Goal: Information Seeking & Learning: Learn about a topic

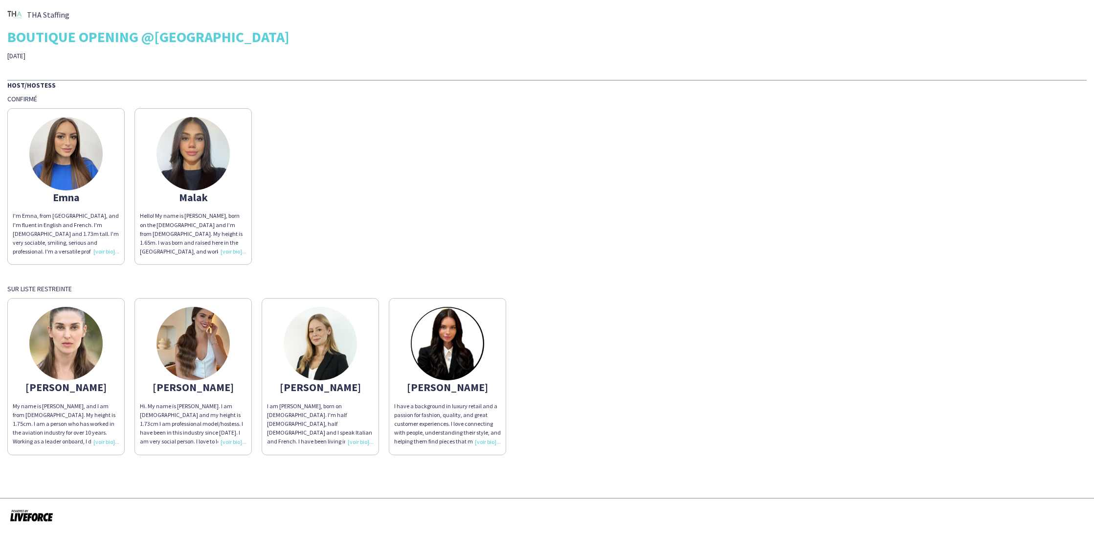
click at [321, 361] on img at bounding box center [320, 343] width 73 height 73
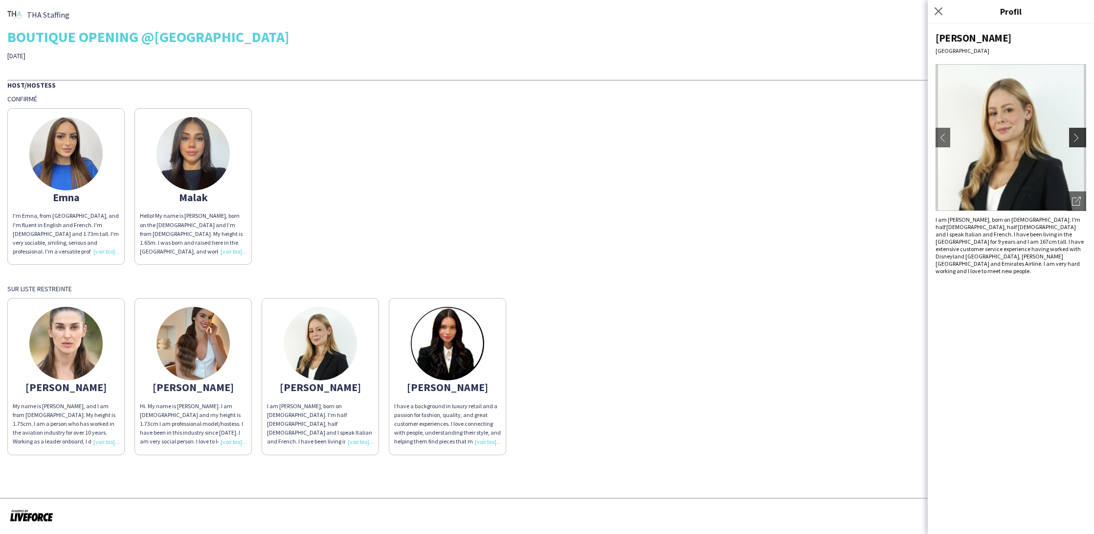
click at [1078, 136] on app-icon "chevron-right" at bounding box center [1079, 137] width 14 height 9
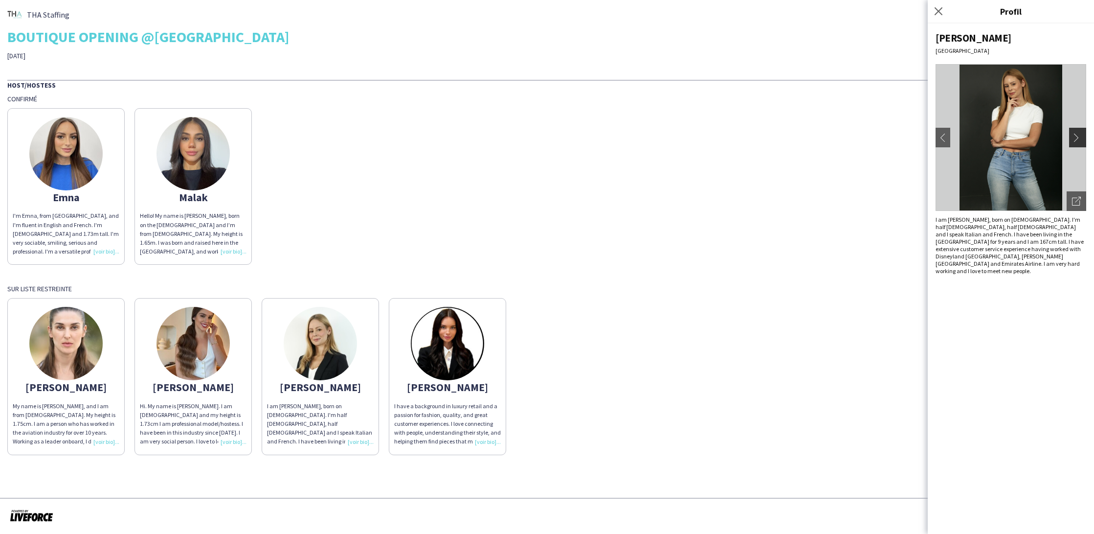
click at [1078, 136] on app-icon "chevron-right" at bounding box center [1079, 137] width 14 height 9
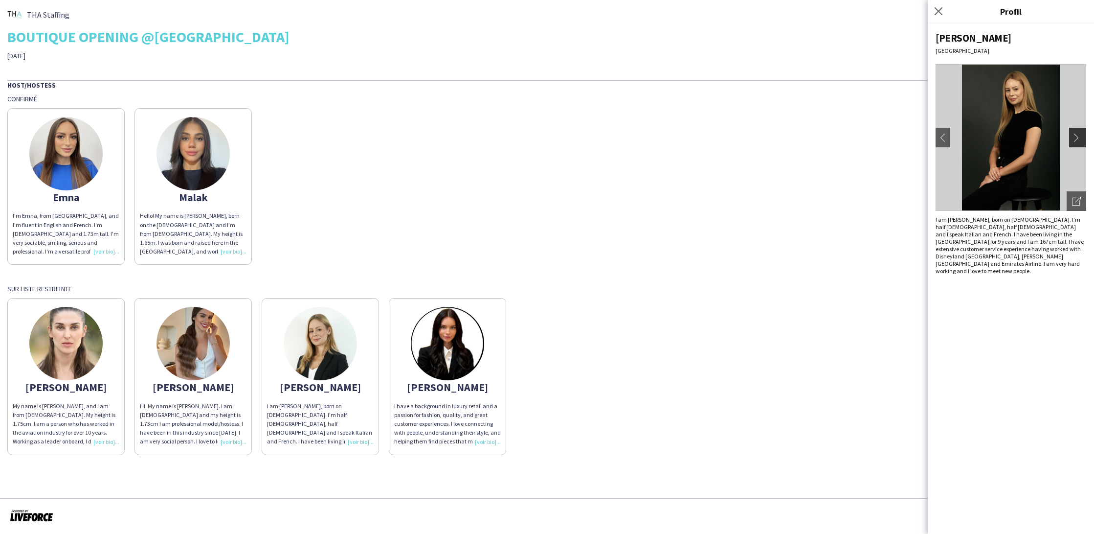
click at [1078, 136] on app-icon "chevron-right" at bounding box center [1079, 137] width 14 height 9
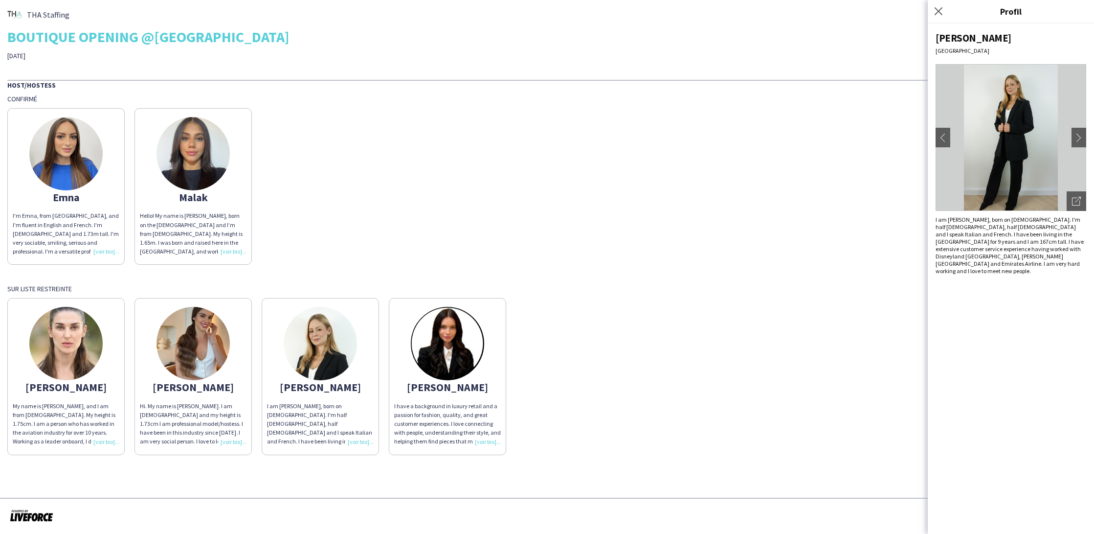
click at [90, 345] on img at bounding box center [65, 343] width 73 height 73
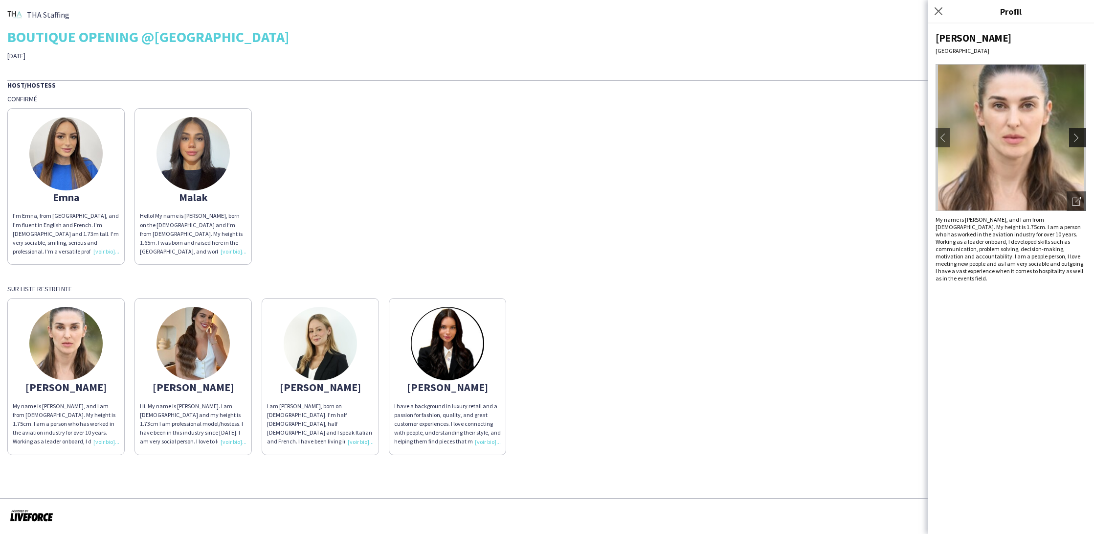
click at [1079, 135] on app-icon "chevron-right" at bounding box center [1079, 137] width 14 height 9
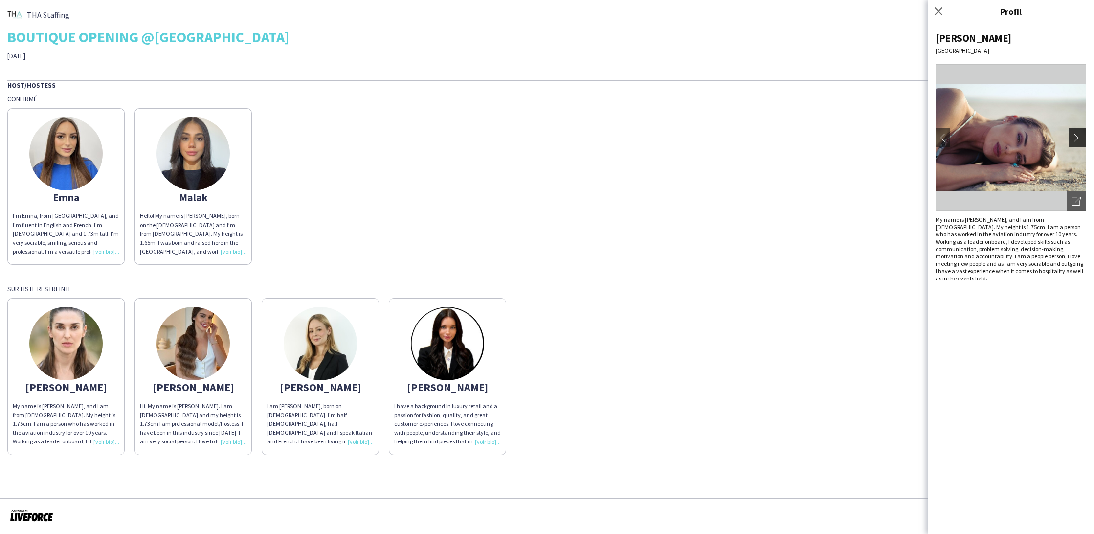
click at [1081, 136] on app-icon "chevron-right" at bounding box center [1079, 137] width 14 height 9
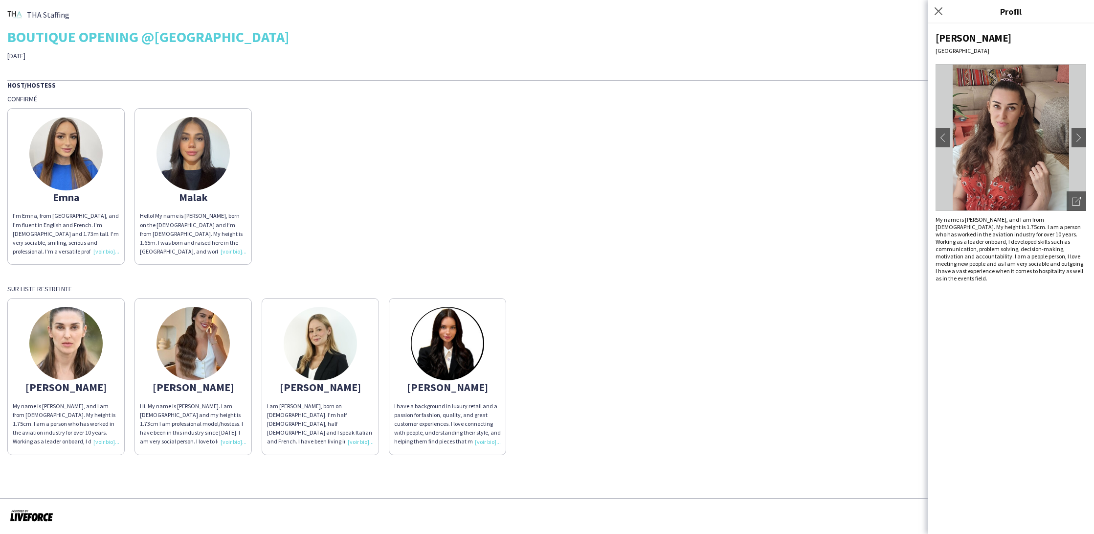
click at [174, 321] on img at bounding box center [193, 343] width 73 height 73
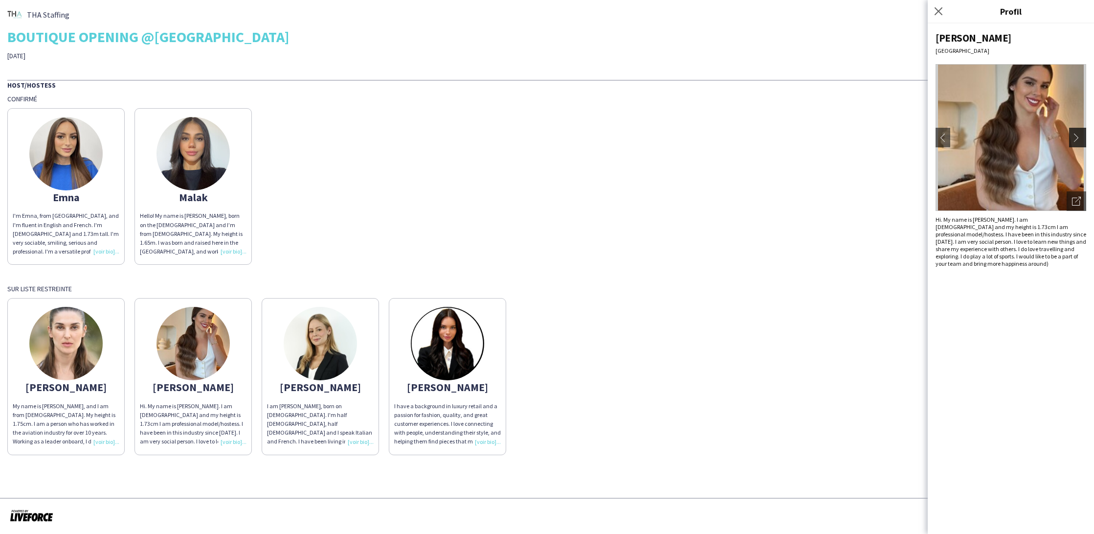
click at [1076, 133] on app-icon "chevron-right" at bounding box center [1079, 137] width 14 height 9
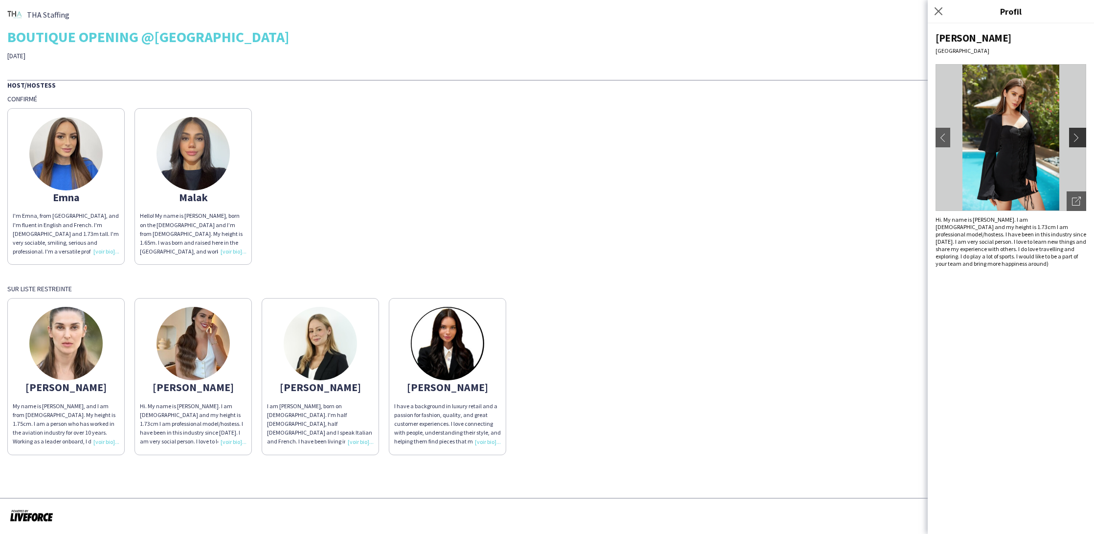
click at [1076, 135] on app-icon "chevron-right" at bounding box center [1079, 137] width 14 height 9
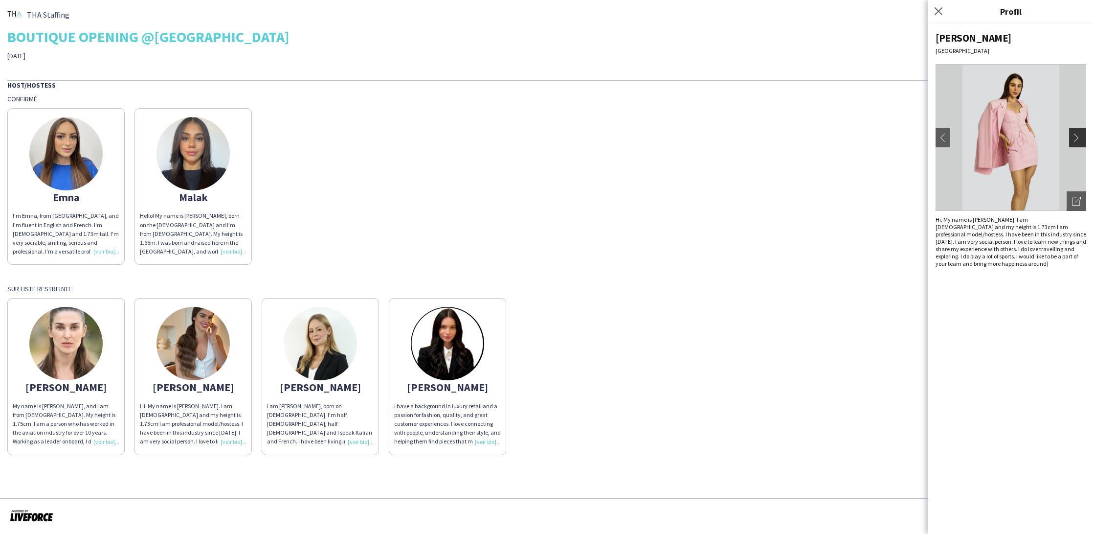
click at [1076, 135] on app-icon "chevron-right" at bounding box center [1079, 137] width 14 height 9
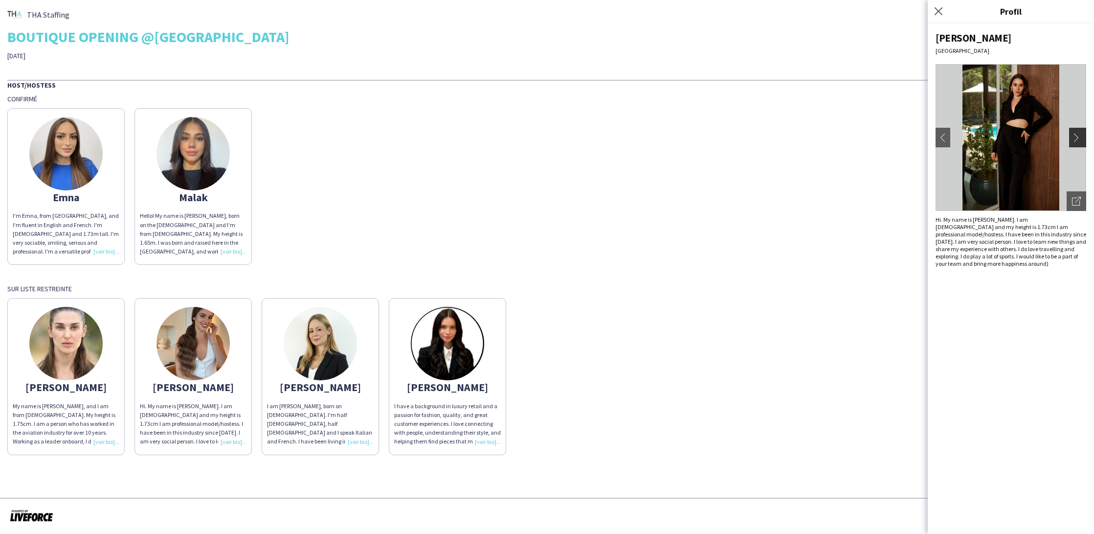
click at [1076, 135] on app-icon "chevron-right" at bounding box center [1079, 137] width 14 height 9
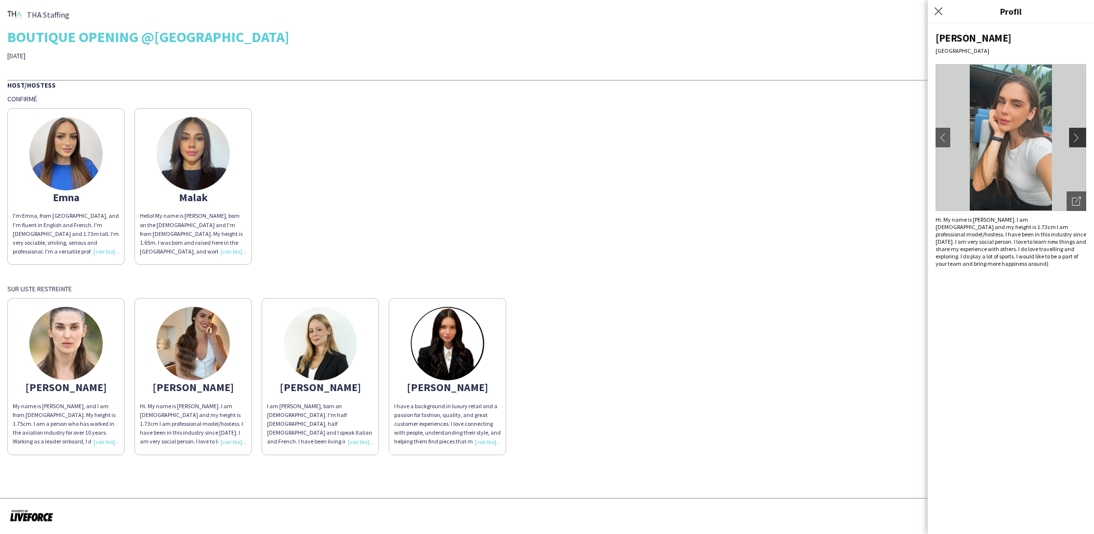
click at [1076, 135] on app-icon "chevron-right" at bounding box center [1079, 137] width 14 height 9
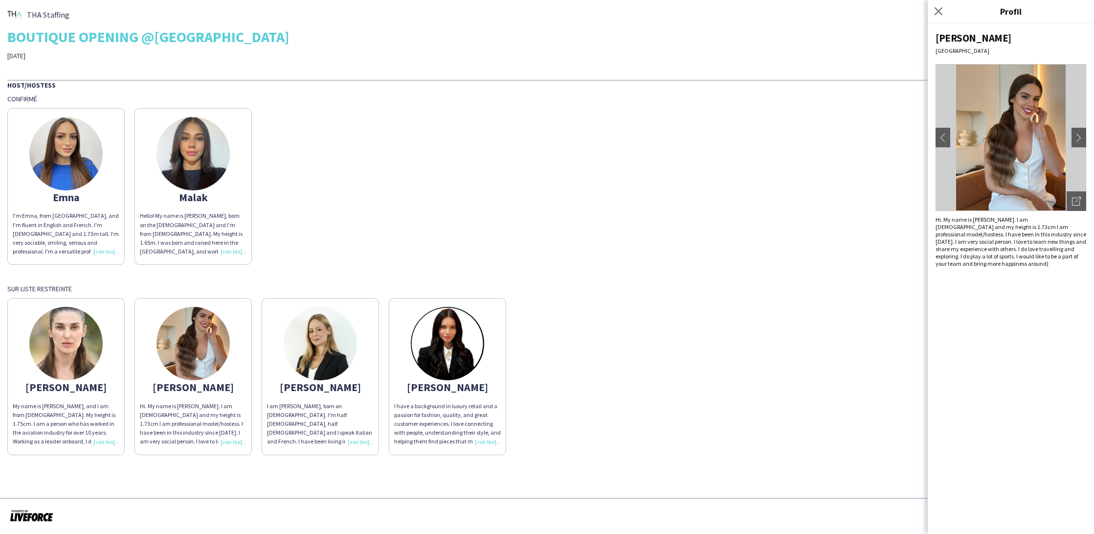
click at [279, 343] on app-share-pages-crew-card "[PERSON_NAME] am [PERSON_NAME], born on [DEMOGRAPHIC_DATA]. I'm half [DEMOGRAPH…" at bounding box center [320, 376] width 117 height 157
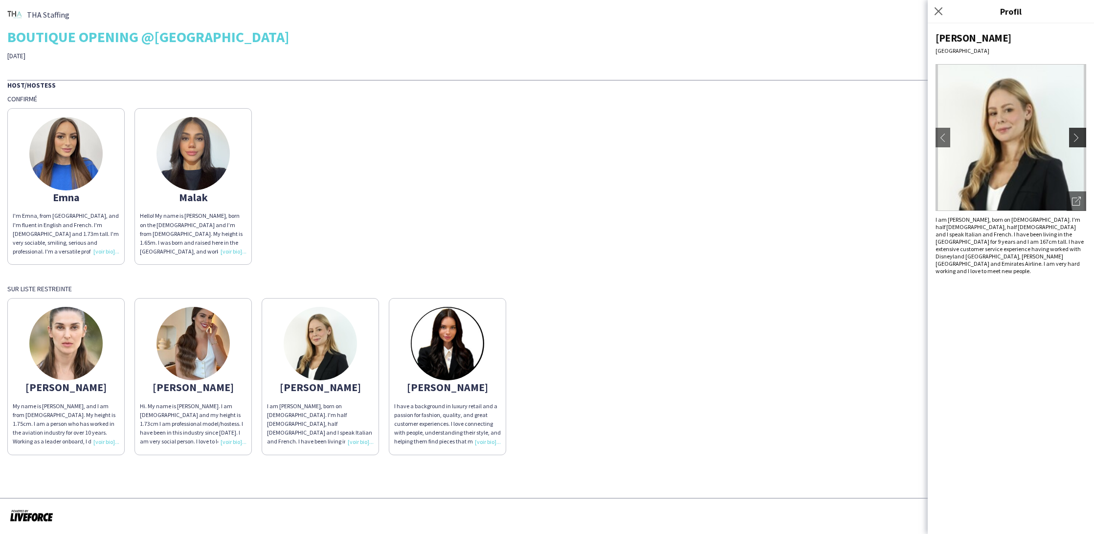
click at [1075, 140] on app-icon "chevron-right" at bounding box center [1079, 137] width 14 height 9
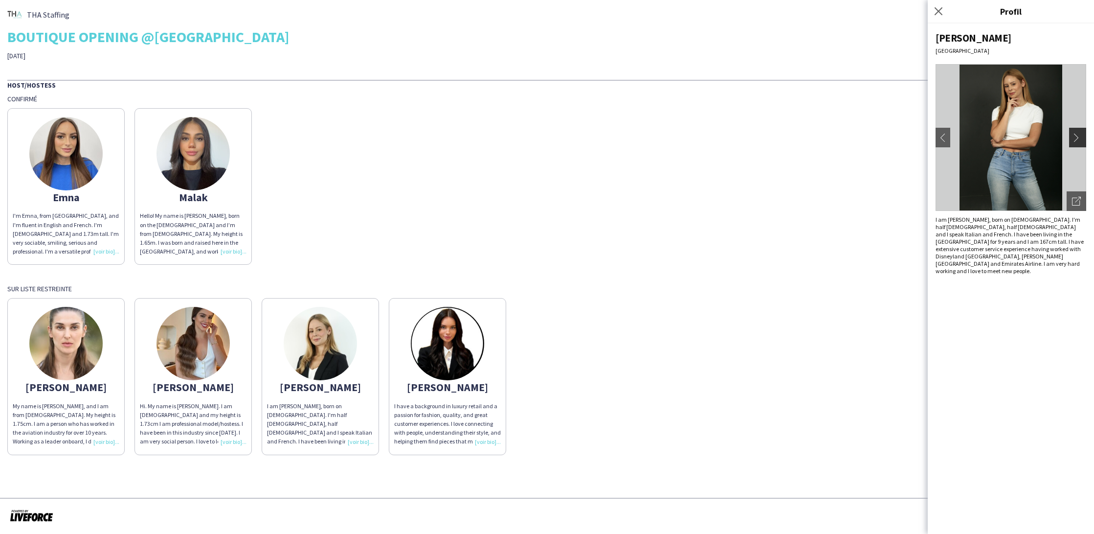
click at [1075, 140] on app-icon "chevron-right" at bounding box center [1079, 137] width 14 height 9
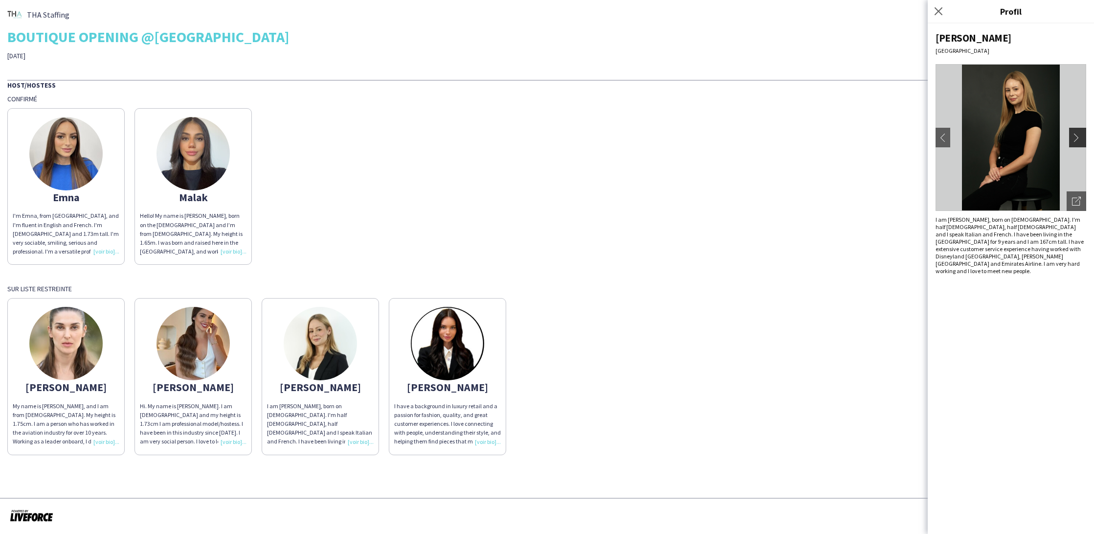
click at [1075, 140] on app-icon "chevron-right" at bounding box center [1079, 137] width 14 height 9
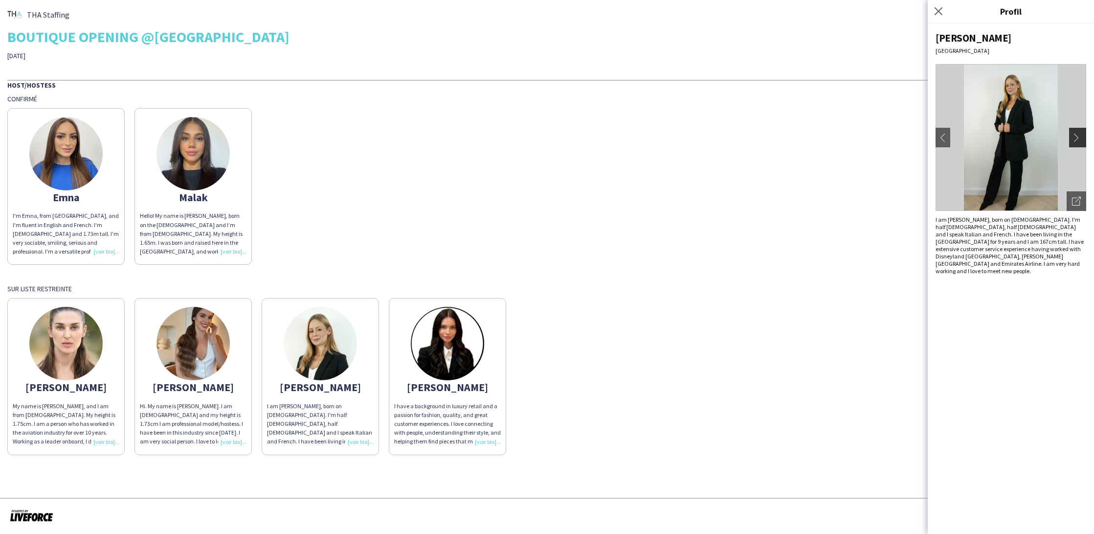
click at [1075, 140] on app-icon "chevron-right" at bounding box center [1079, 137] width 14 height 9
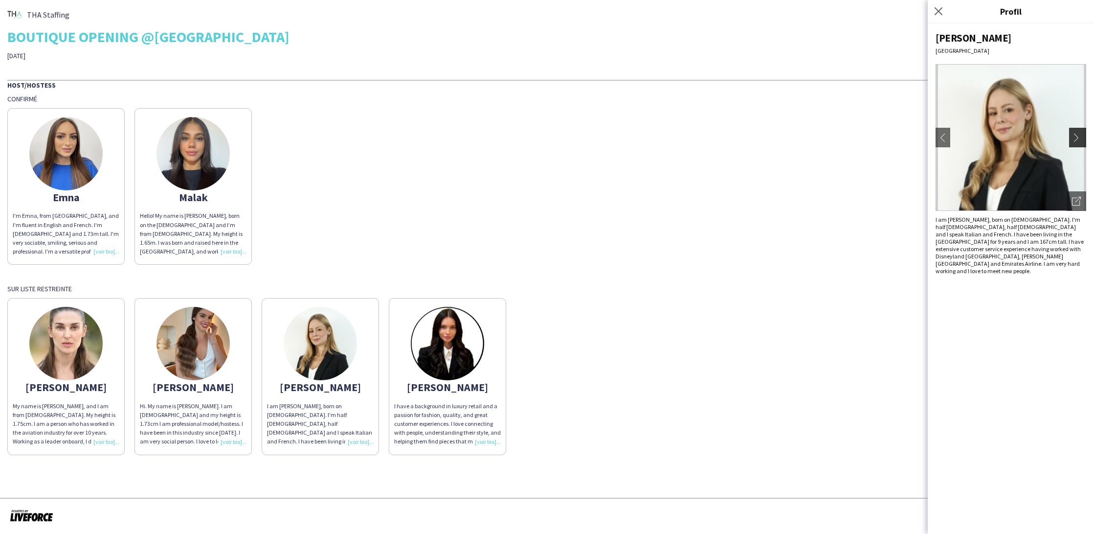
click at [1075, 140] on app-icon "chevron-right" at bounding box center [1079, 137] width 14 height 9
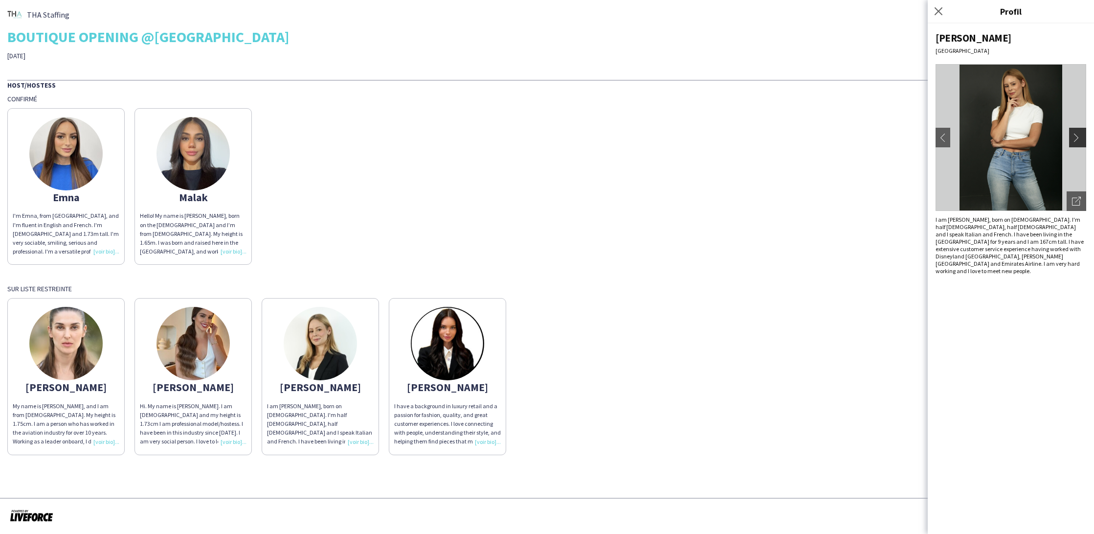
click at [1075, 140] on app-icon "chevron-right" at bounding box center [1079, 137] width 14 height 9
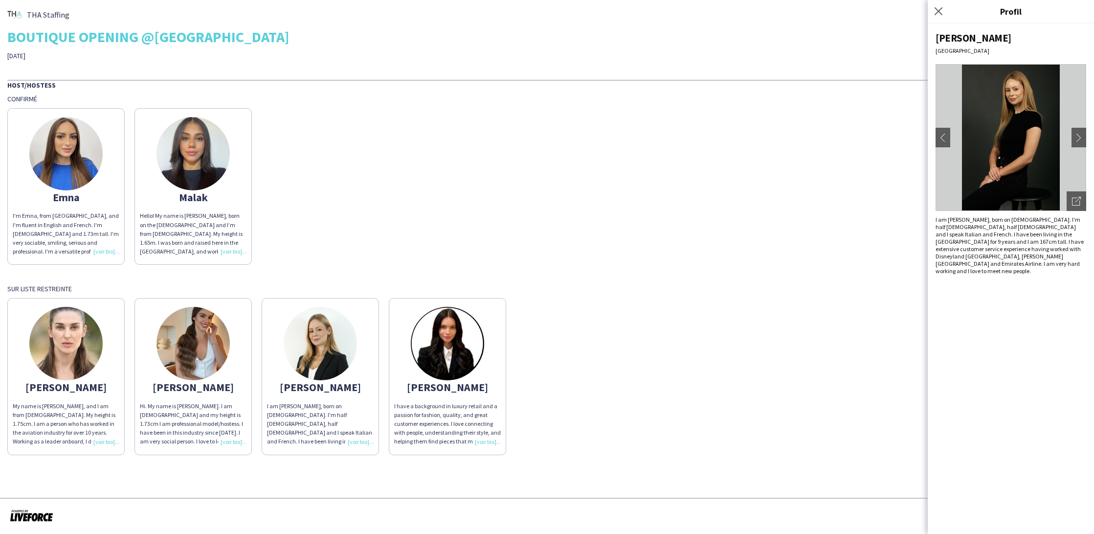
click at [395, 359] on app-share-pages-crew-card "[PERSON_NAME] I have a background in luxury retail and a passion for fashion, q…" at bounding box center [447, 376] width 117 height 157
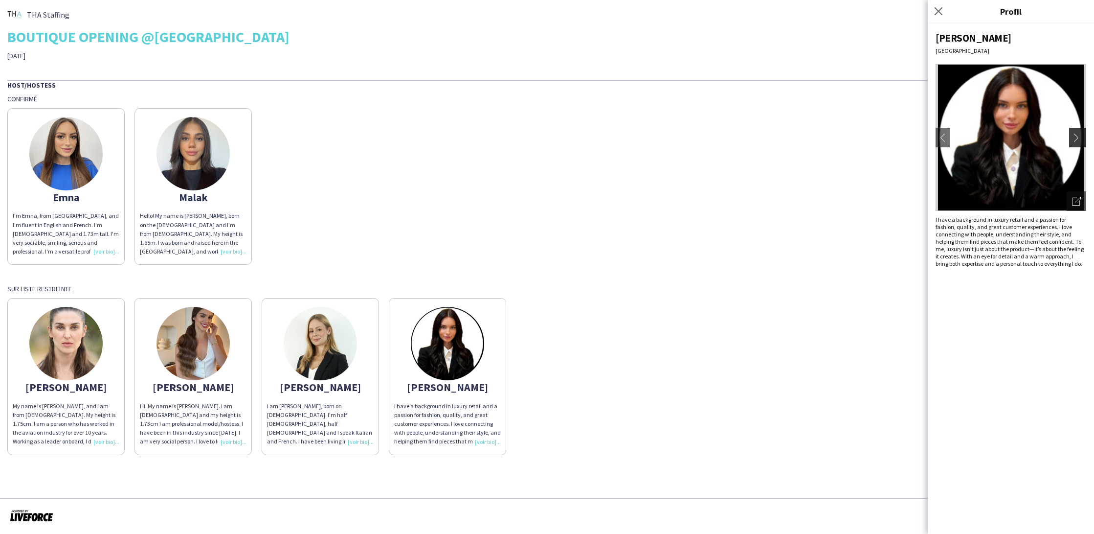
click at [1077, 137] on app-icon "chevron-right" at bounding box center [1079, 137] width 14 height 9
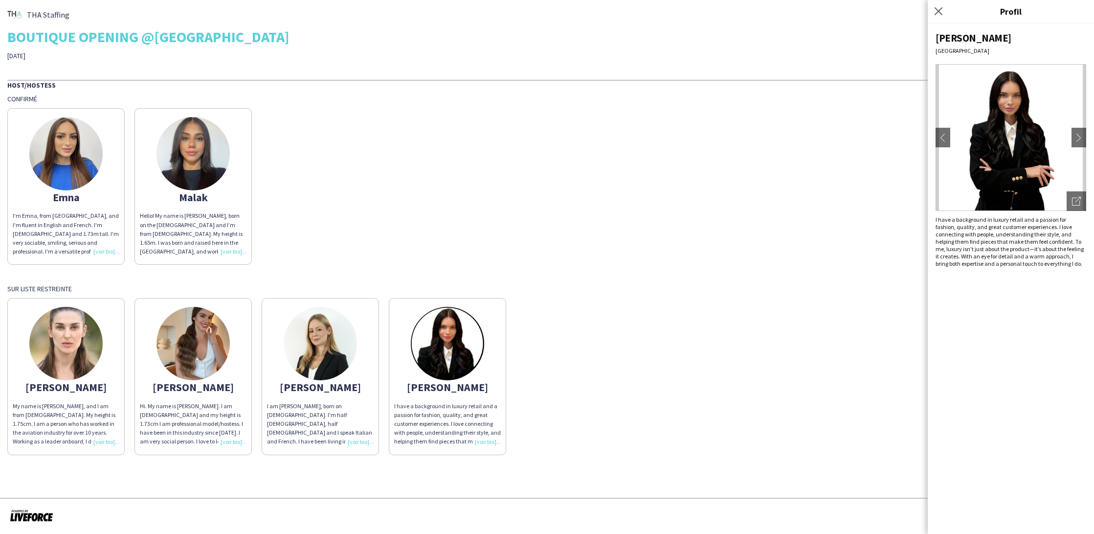
click at [331, 395] on app-share-pages-crew-card "[PERSON_NAME] am [PERSON_NAME], born on [DEMOGRAPHIC_DATA]. I'm half [DEMOGRAPH…" at bounding box center [320, 376] width 117 height 157
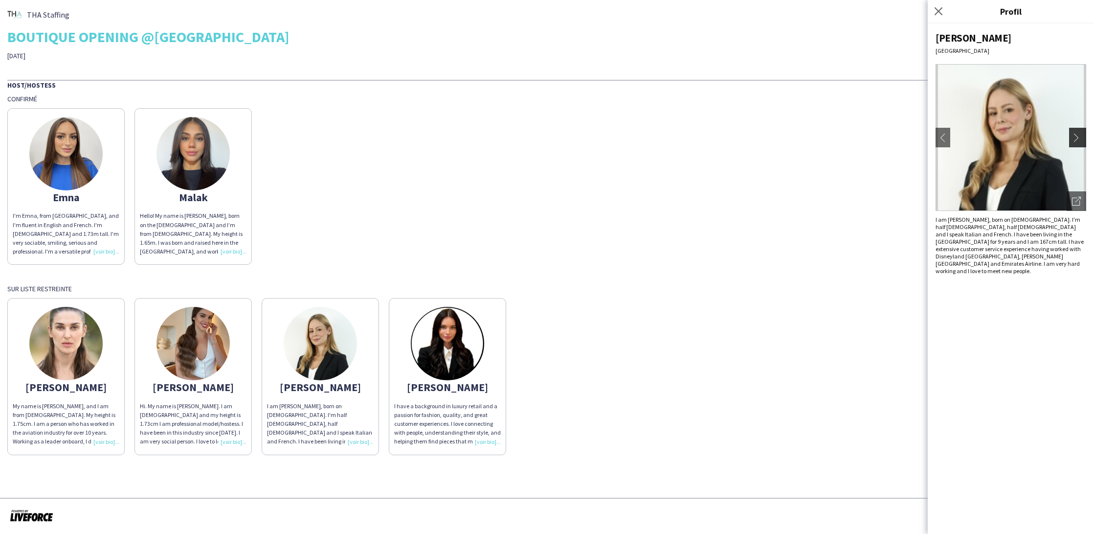
click at [1073, 136] on app-icon "chevron-right" at bounding box center [1079, 137] width 14 height 9
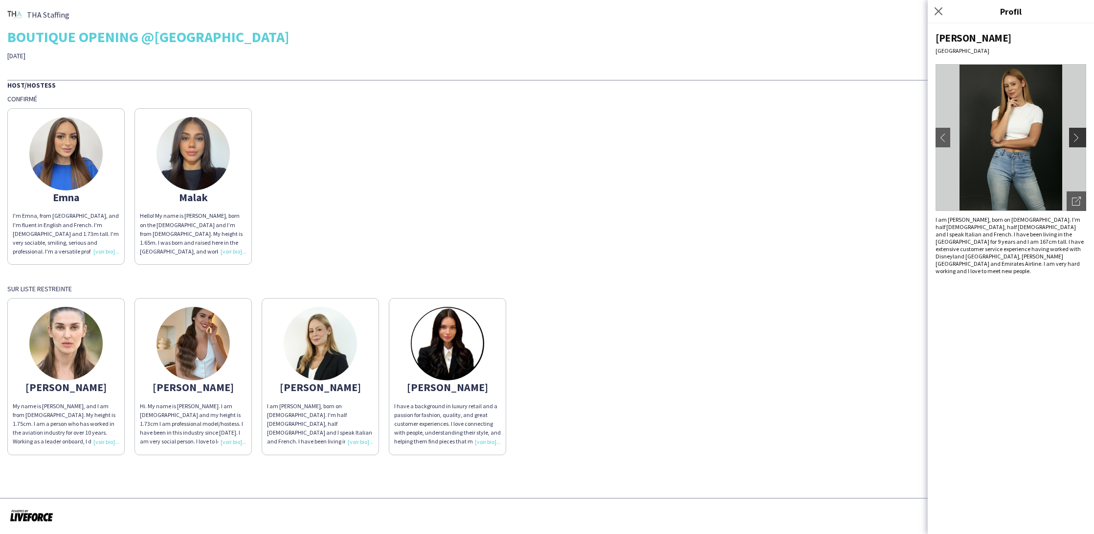
click at [1073, 136] on app-icon "chevron-right" at bounding box center [1079, 137] width 14 height 9
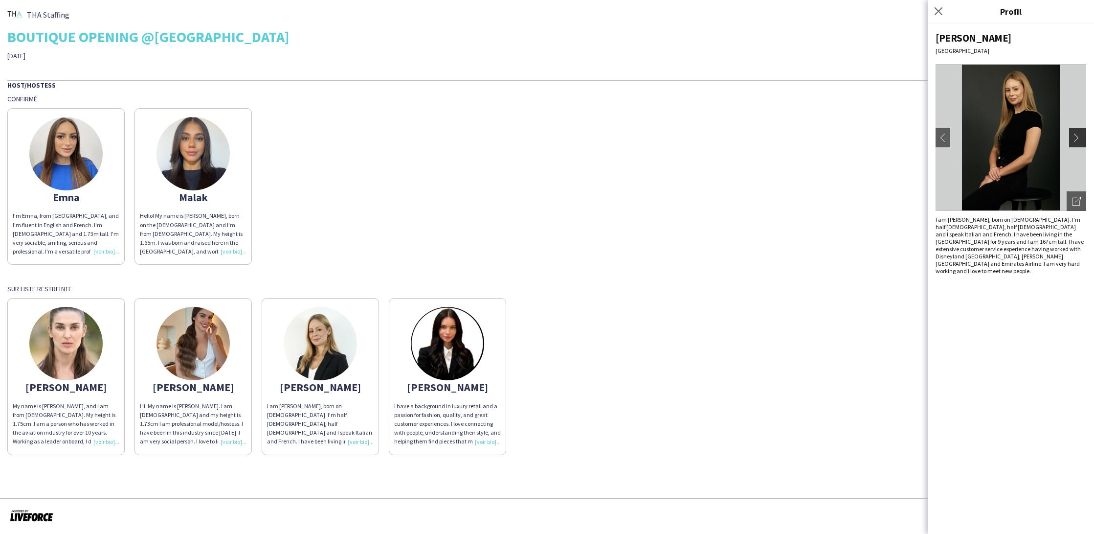
click at [1073, 136] on app-icon "chevron-right" at bounding box center [1079, 137] width 14 height 9
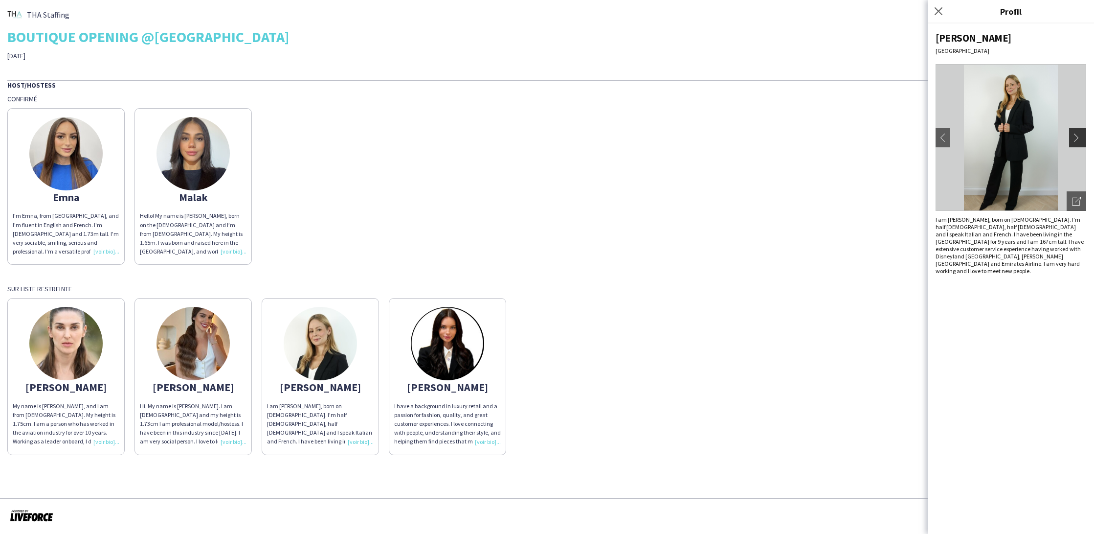
click at [1073, 136] on app-icon "chevron-right" at bounding box center [1079, 137] width 14 height 9
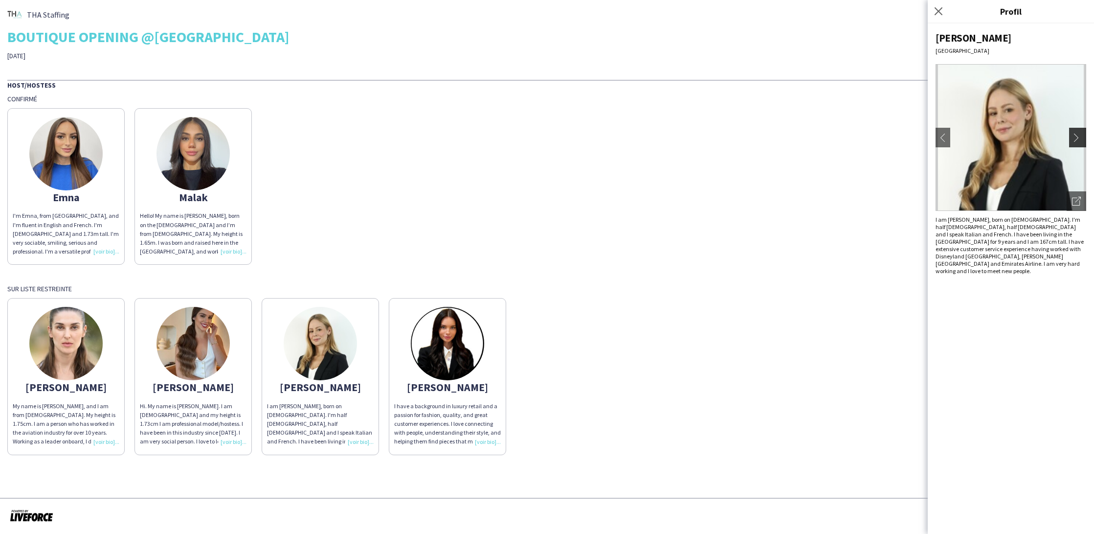
click at [1073, 136] on app-icon "chevron-right" at bounding box center [1079, 137] width 14 height 9
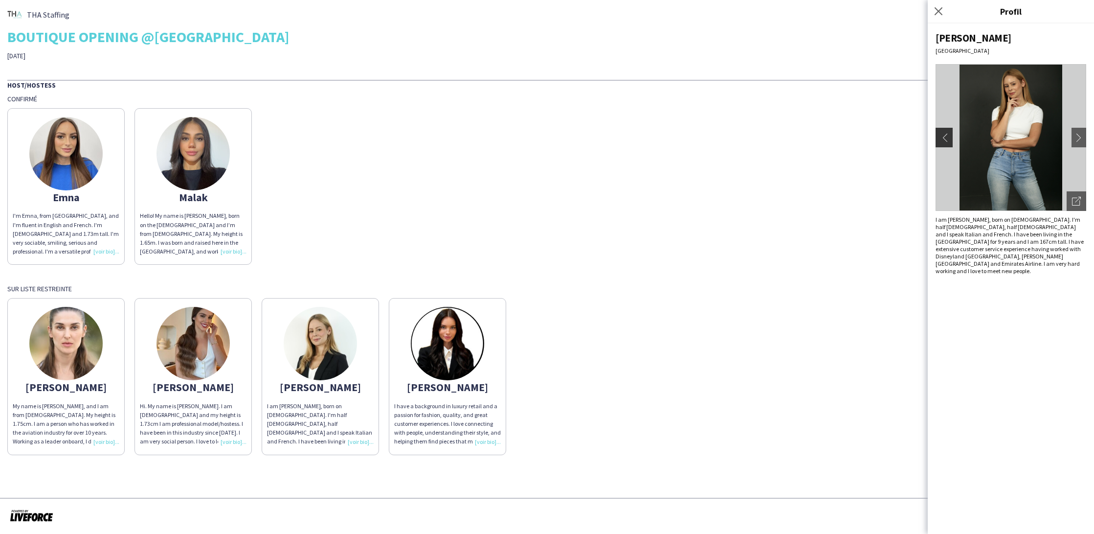
click at [937, 138] on app-icon "chevron-left" at bounding box center [943, 137] width 14 height 9
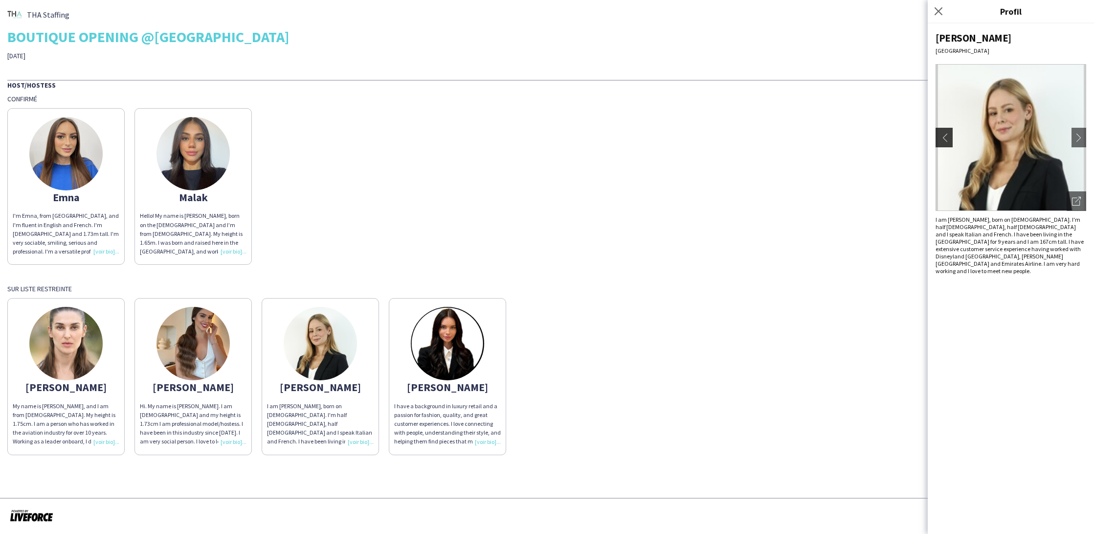
click at [939, 138] on app-icon "chevron-left" at bounding box center [943, 137] width 14 height 9
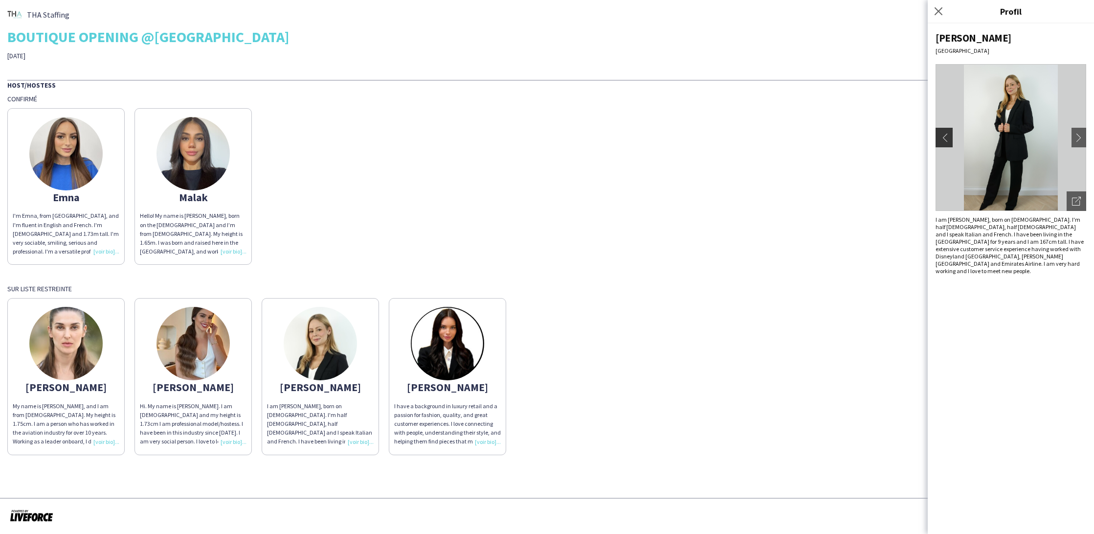
click at [939, 138] on app-icon "chevron-left" at bounding box center [943, 137] width 14 height 9
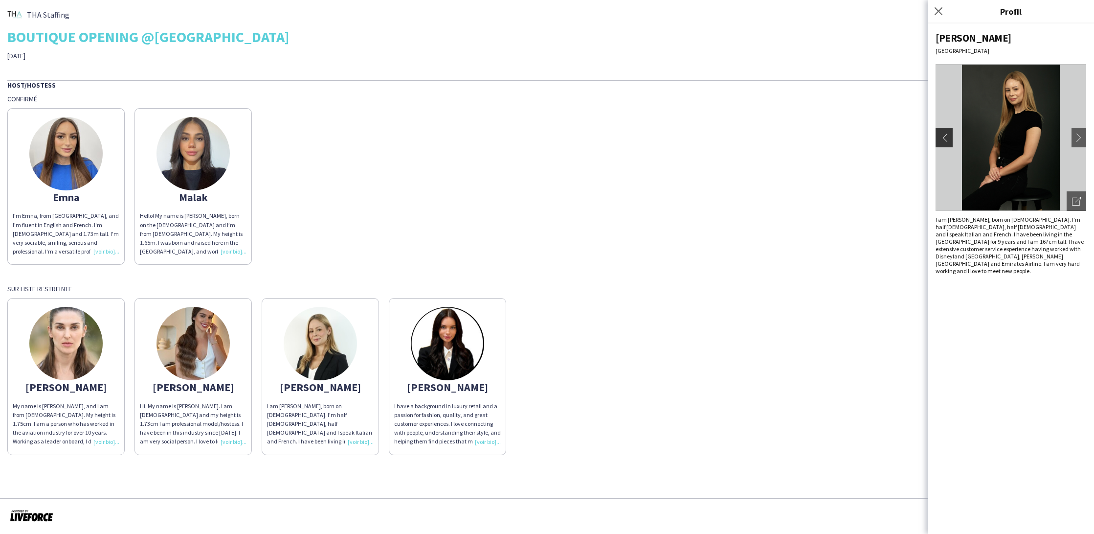
click at [944, 133] on app-icon "chevron-left" at bounding box center [943, 137] width 14 height 9
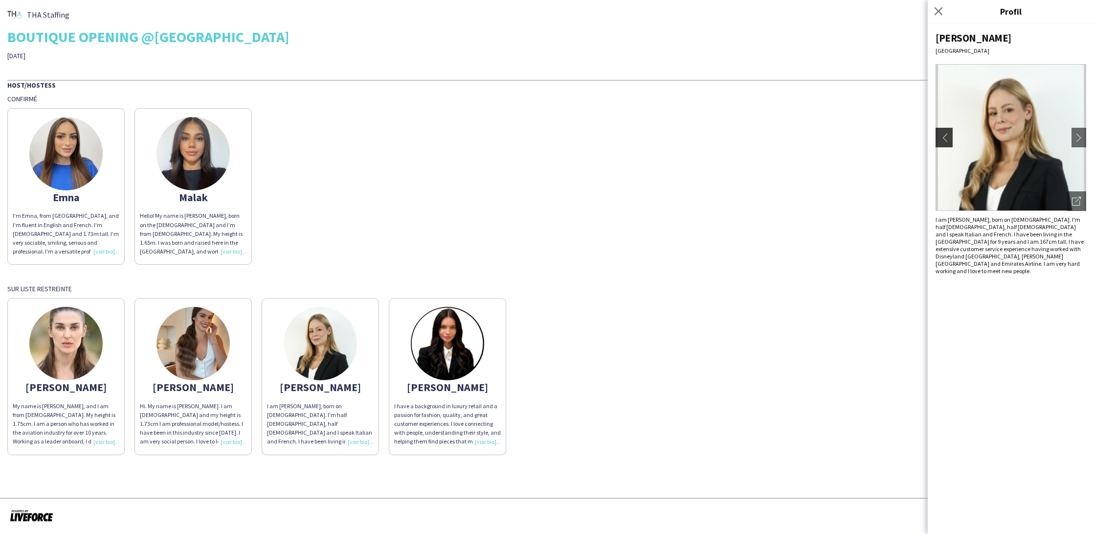
click at [943, 133] on app-icon "chevron-left" at bounding box center [943, 137] width 14 height 9
